Goal: Task Accomplishment & Management: Use online tool/utility

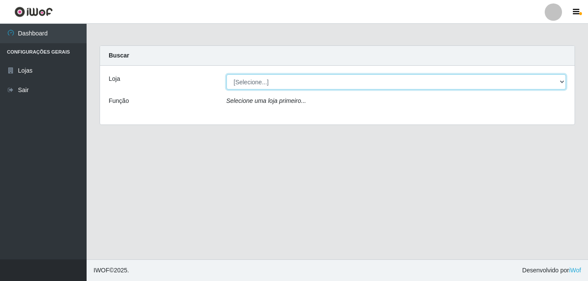
click at [564, 83] on select "[Selecione...] Bemais Supermercados - Cruz das Armas" at bounding box center [396, 81] width 340 height 15
select select "412"
click at [226, 74] on select "[Selecione...] Bemais Supermercados - Cruz das Armas" at bounding box center [396, 81] width 340 height 15
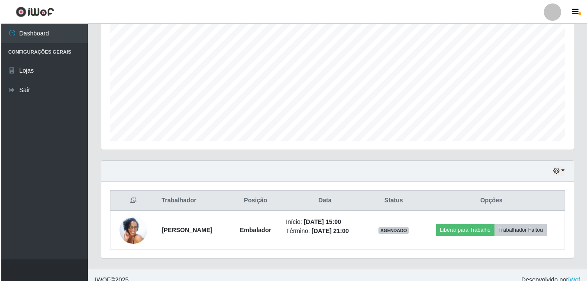
scroll to position [178, 0]
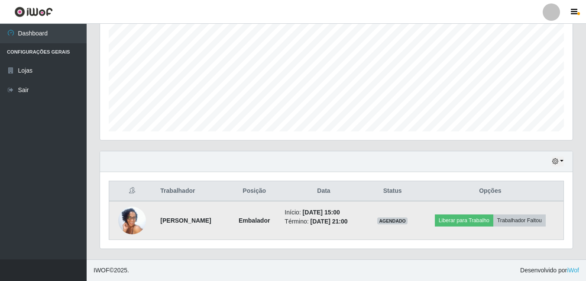
click at [131, 218] on img at bounding box center [132, 220] width 28 height 61
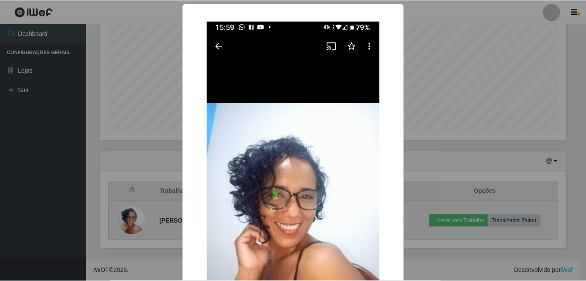
scroll to position [180, 468]
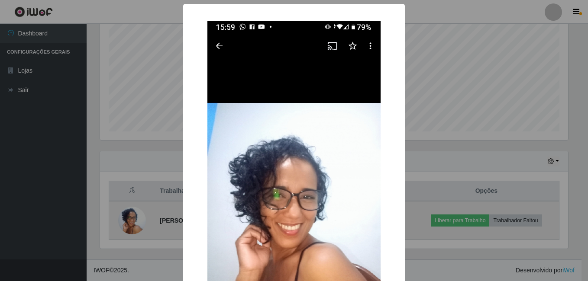
click at [131, 218] on div "× OK Cancel" at bounding box center [294, 140] width 588 height 281
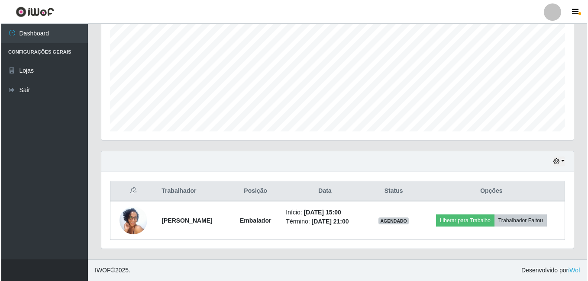
scroll to position [180, 472]
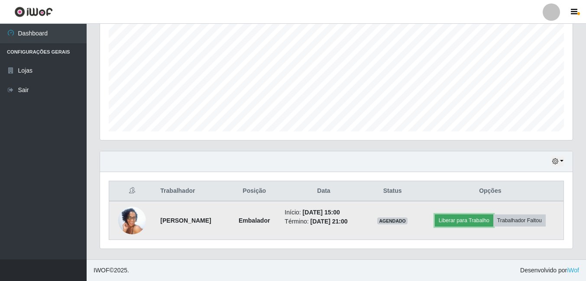
click at [477, 221] on button "Liberar para Trabalho" at bounding box center [464, 221] width 58 height 12
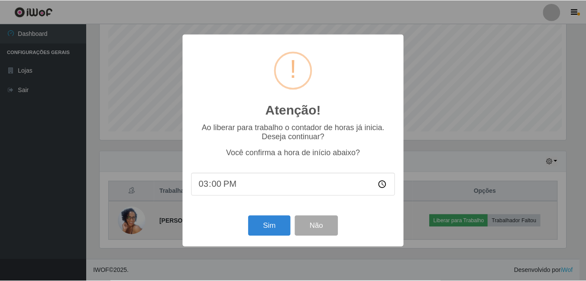
scroll to position [180, 468]
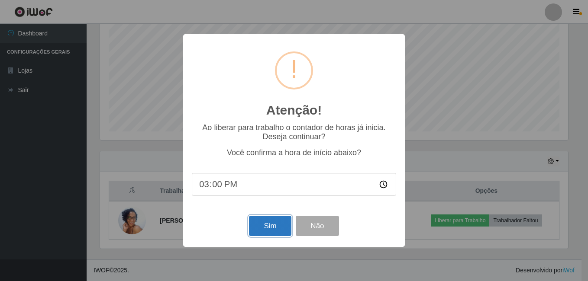
click at [263, 221] on button "Sim" at bounding box center [270, 226] width 42 height 20
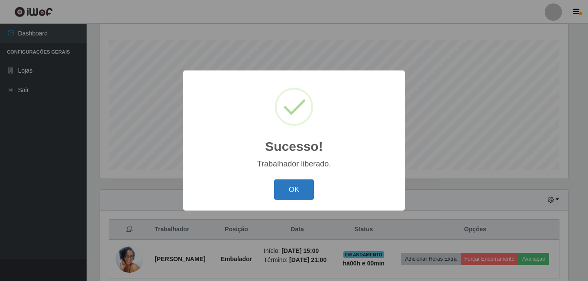
click at [287, 188] on button "OK" at bounding box center [294, 190] width 40 height 20
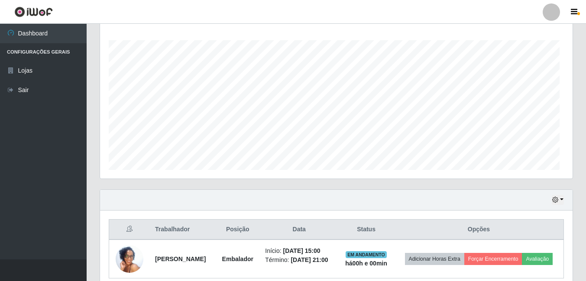
scroll to position [180, 472]
